Goal: Task Accomplishment & Management: Manage account settings

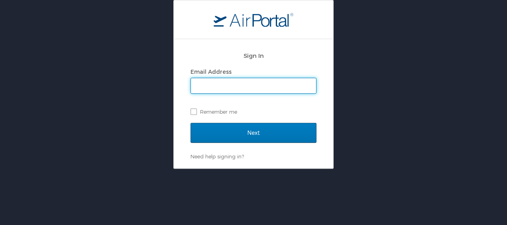
click at [282, 85] on input "Email Address" at bounding box center [253, 85] width 125 height 15
type input "miranda2@uw.edu"
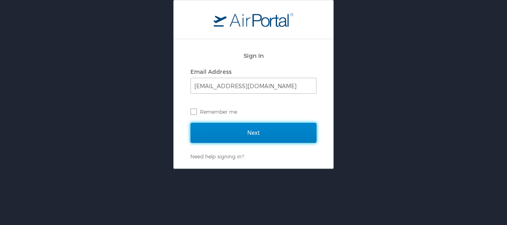
click at [263, 134] on input "Next" at bounding box center [253, 133] width 126 height 20
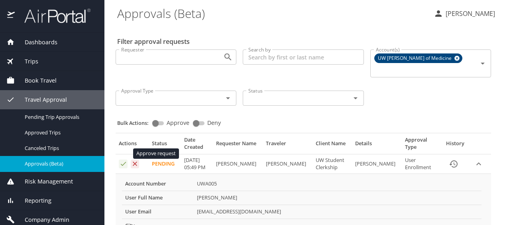
click at [125, 162] on icon "Approval table" at bounding box center [123, 164] width 5 height 4
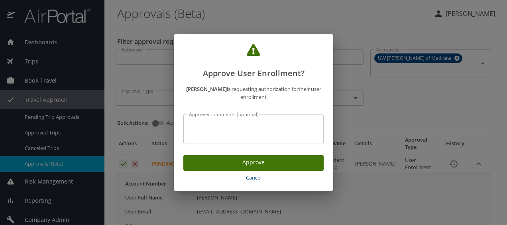
click at [256, 161] on span "Approve" at bounding box center [253, 162] width 127 height 10
